Goal: Navigation & Orientation: Find specific page/section

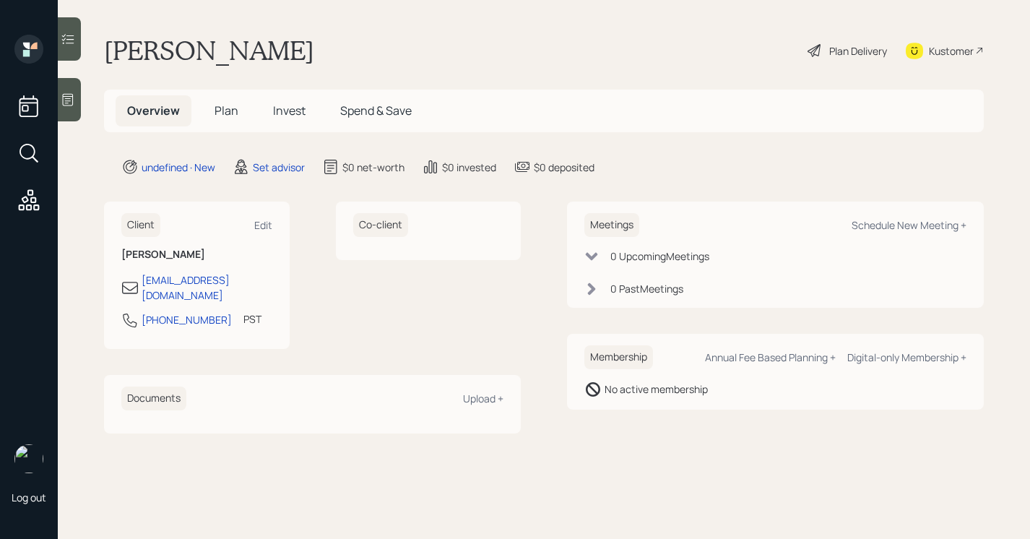
click at [71, 97] on icon at bounding box center [68, 99] width 14 height 14
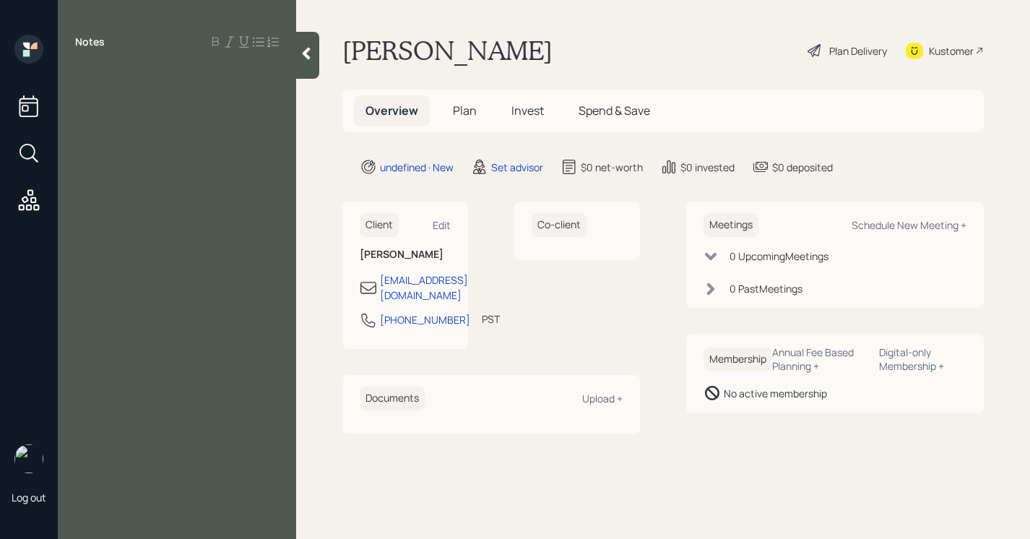
click at [305, 57] on icon at bounding box center [306, 53] width 14 height 14
